Goal: Find specific page/section

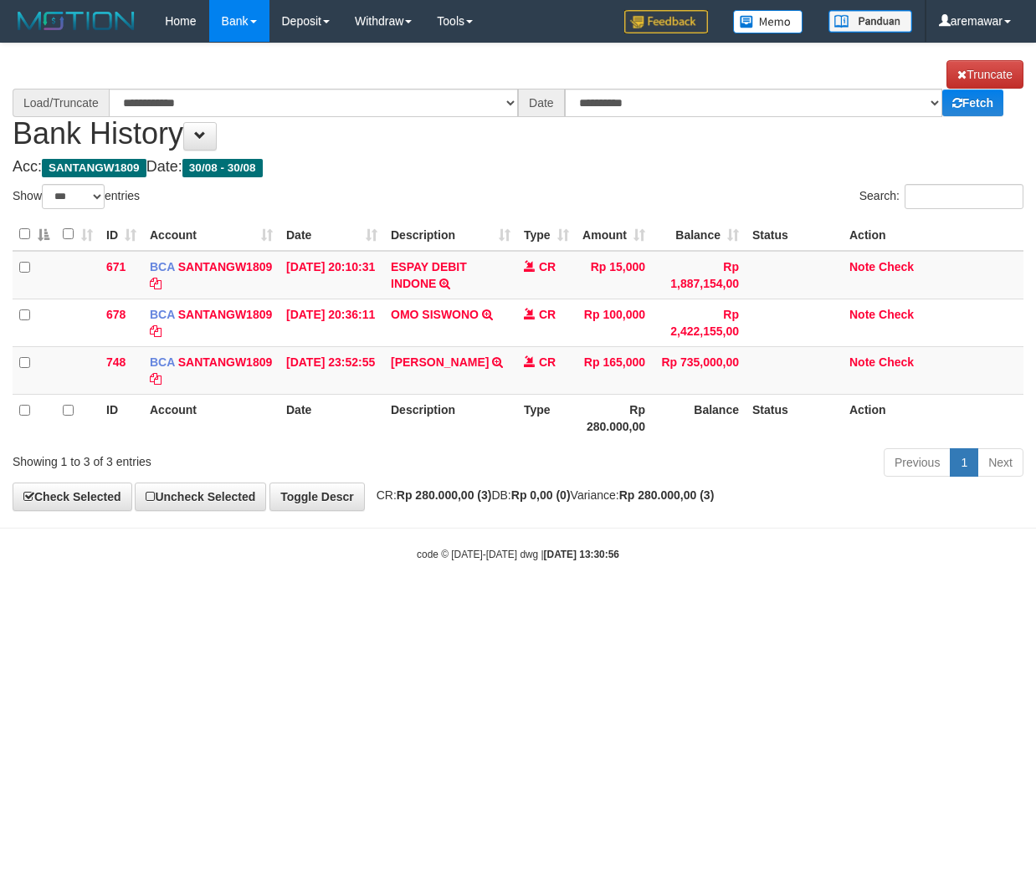
select select "***"
select select "****"
